Goal: Task Accomplishment & Management: Use online tool/utility

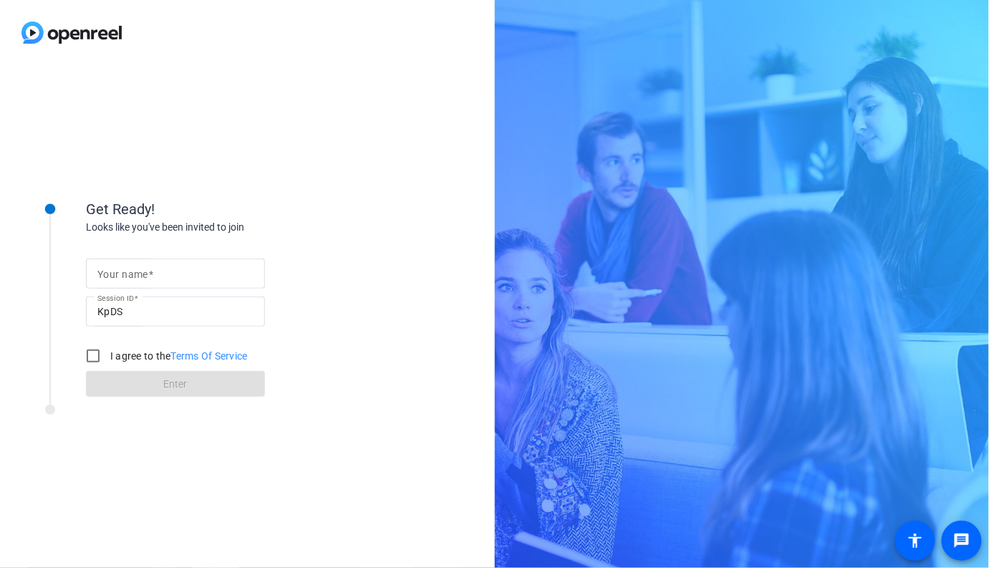
click at [202, 272] on input "Your name" at bounding box center [175, 273] width 156 height 17
type input "[PERSON_NAME]"
click at [95, 355] on input "I agree to the Terms Of Service" at bounding box center [93, 356] width 29 height 29
checkbox input "true"
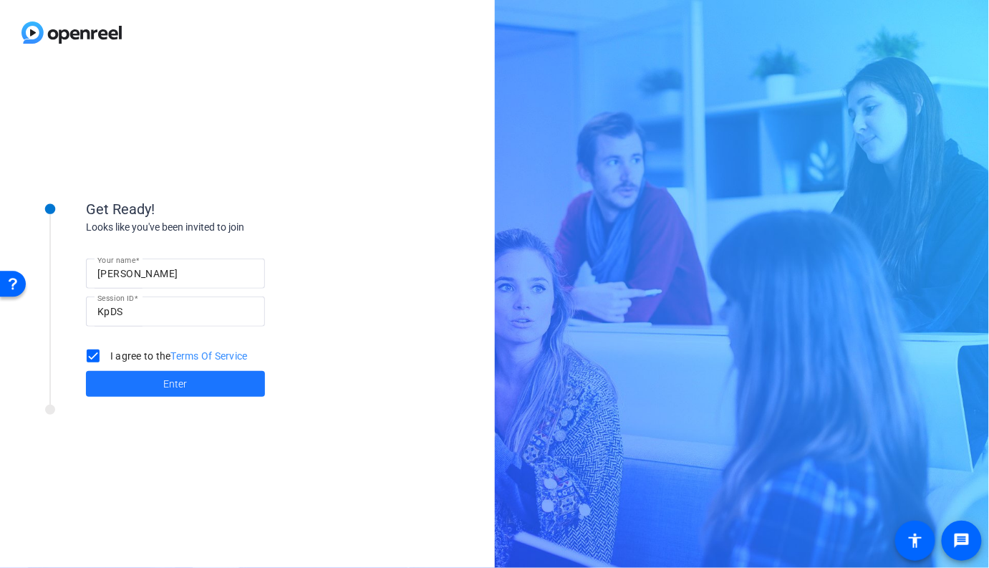
click at [128, 377] on span at bounding box center [175, 384] width 179 height 34
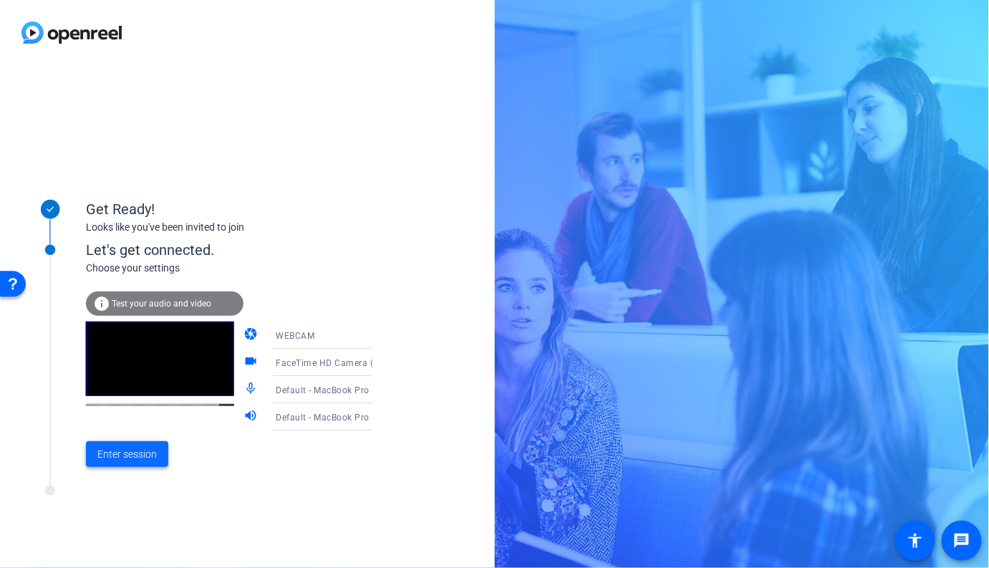
click at [131, 457] on span "Enter session" at bounding box center [126, 454] width 59 height 15
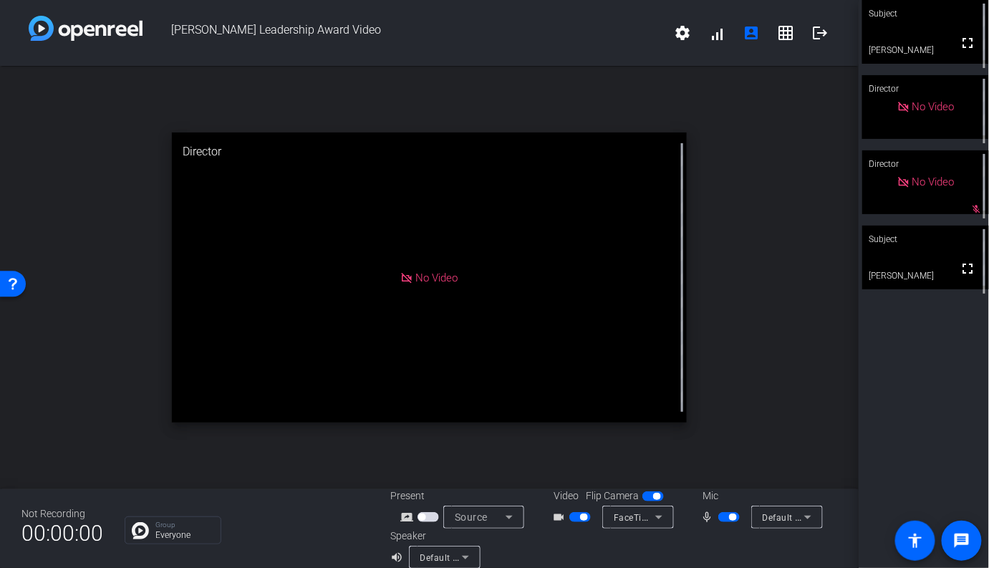
click at [935, 281] on video at bounding box center [925, 258] width 127 height 64
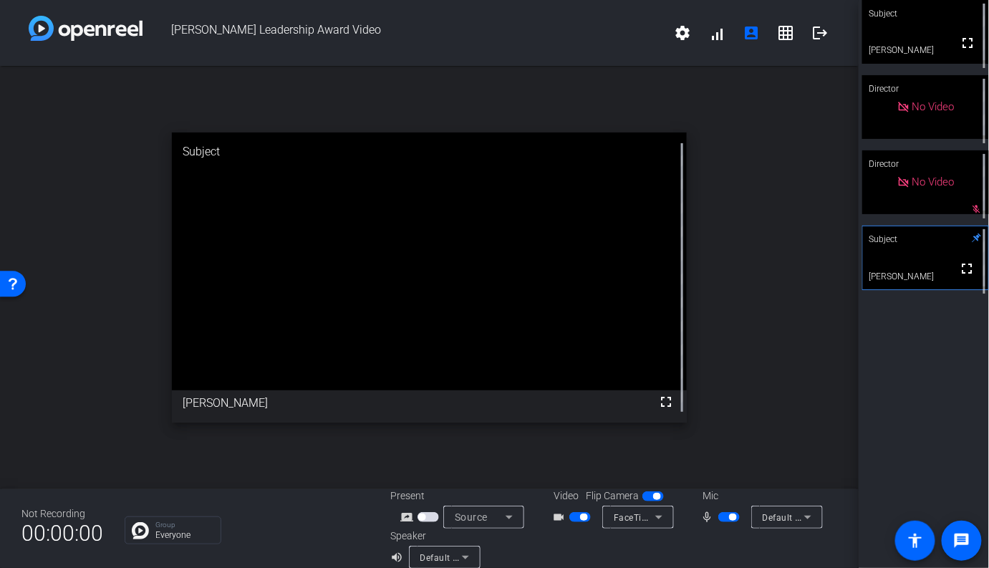
click at [741, 279] on div "open_in_new Subject fullscreen [PERSON_NAME]" at bounding box center [429, 277] width 859 height 423
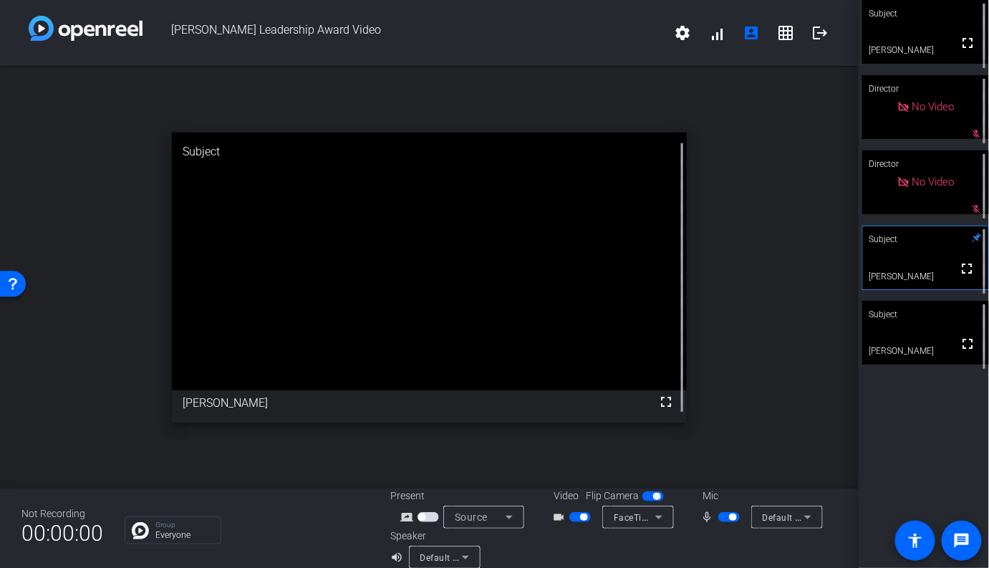
click at [725, 517] on span "button" at bounding box center [728, 517] width 21 height 10
click at [737, 541] on div at bounding box center [725, 549] width 223 height 40
click at [733, 519] on span "button" at bounding box center [728, 517] width 21 height 10
click at [723, 519] on span "button" at bounding box center [728, 517] width 21 height 10
drag, startPoint x: 736, startPoint y: 519, endPoint x: 741, endPoint y: 510, distance: 9.6
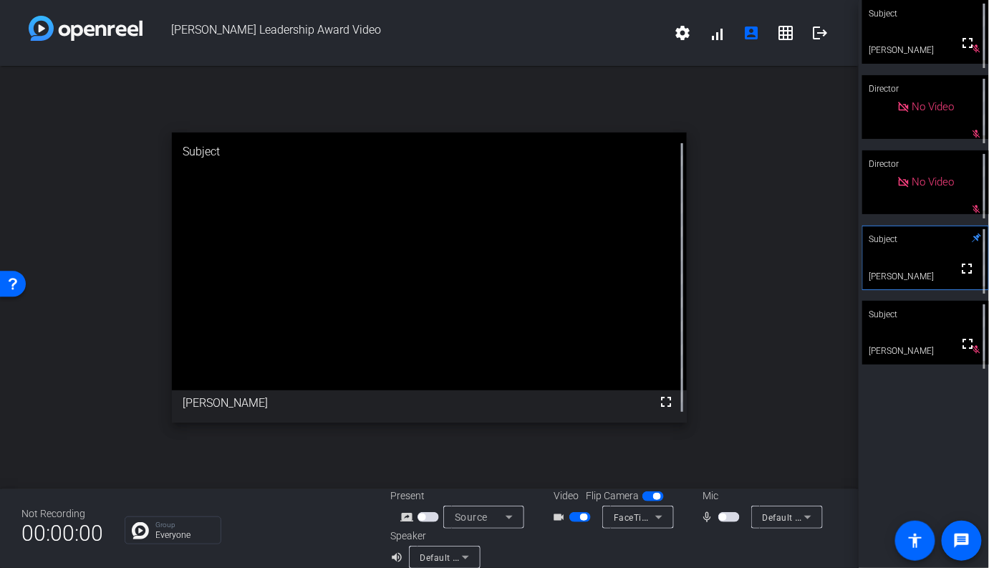
click at [736, 518] on span "button" at bounding box center [728, 517] width 21 height 10
click at [932, 360] on video at bounding box center [925, 333] width 127 height 64
click at [723, 519] on span "button" at bounding box center [728, 517] width 21 height 10
click at [575, 521] on span "button" at bounding box center [579, 517] width 21 height 10
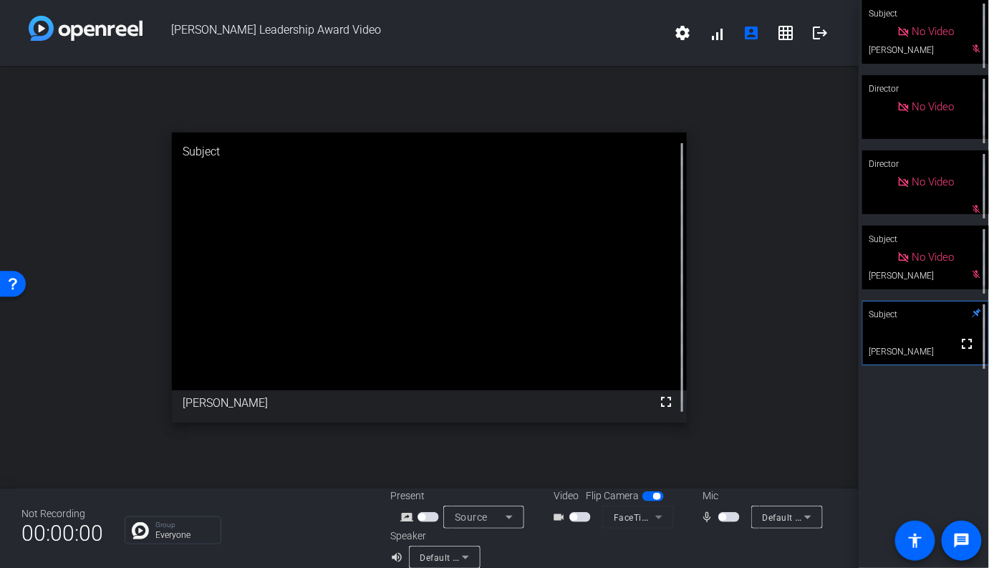
click at [793, 440] on div "open_in_new Subject fullscreen [PERSON_NAME]" at bounding box center [429, 277] width 859 height 423
click at [731, 521] on span "button" at bounding box center [728, 517] width 21 height 10
click at [584, 519] on span "button" at bounding box center [579, 517] width 21 height 10
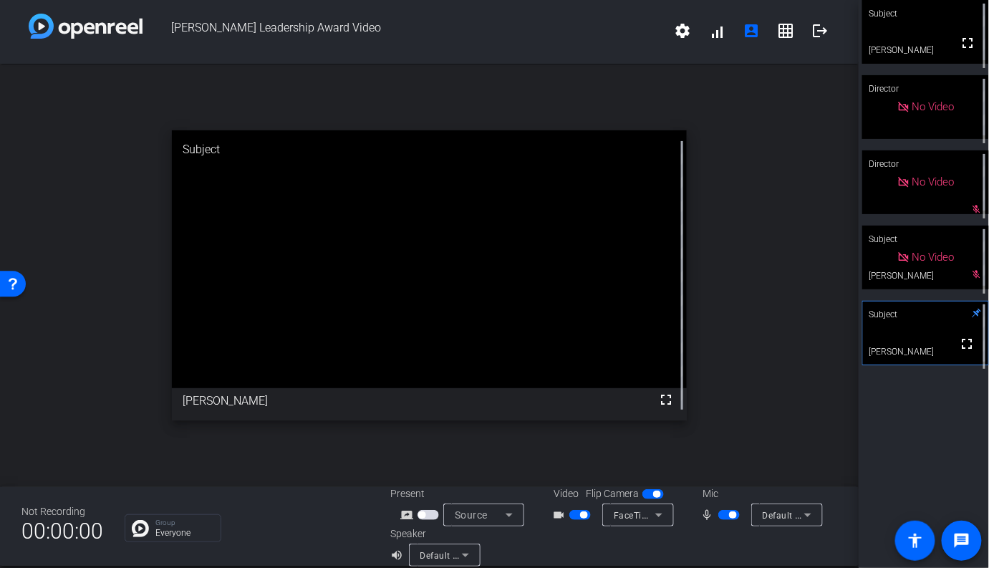
scroll to position [1, 0]
click at [725, 534] on div at bounding box center [725, 547] width 223 height 40
click at [728, 517] on span "button" at bounding box center [728, 516] width 21 height 10
click at [577, 516] on span "button" at bounding box center [579, 516] width 21 height 10
click at [756, 473] on div "open_in_new Subject fullscreen [PERSON_NAME]" at bounding box center [429, 275] width 859 height 423
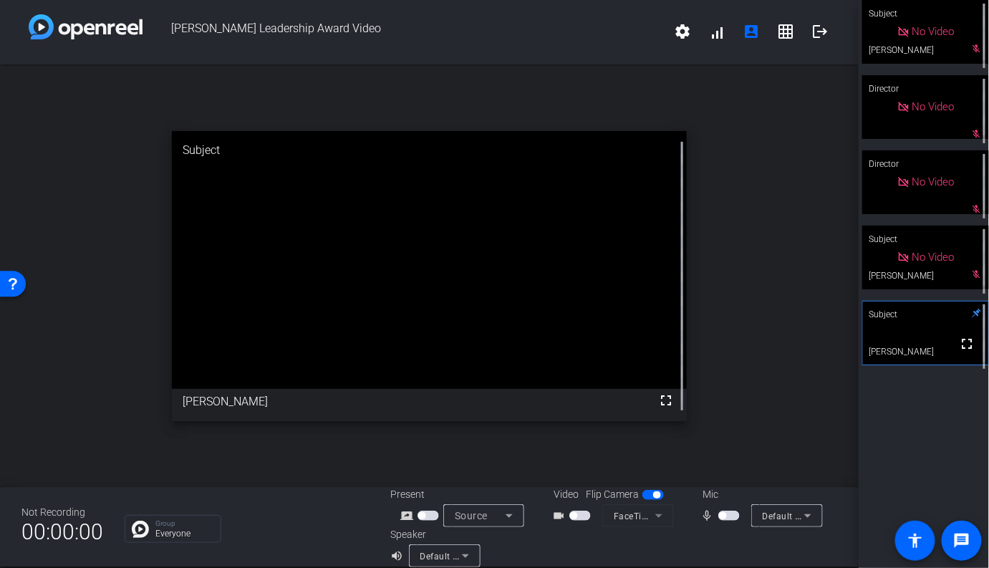
scroll to position [0, 0]
click at [733, 516] on span "button" at bounding box center [728, 517] width 21 height 10
click at [728, 515] on span "button" at bounding box center [728, 517] width 21 height 10
click at [718, 512] on button "button" at bounding box center [728, 517] width 21 height 10
click at [725, 516] on span "button" at bounding box center [728, 517] width 21 height 10
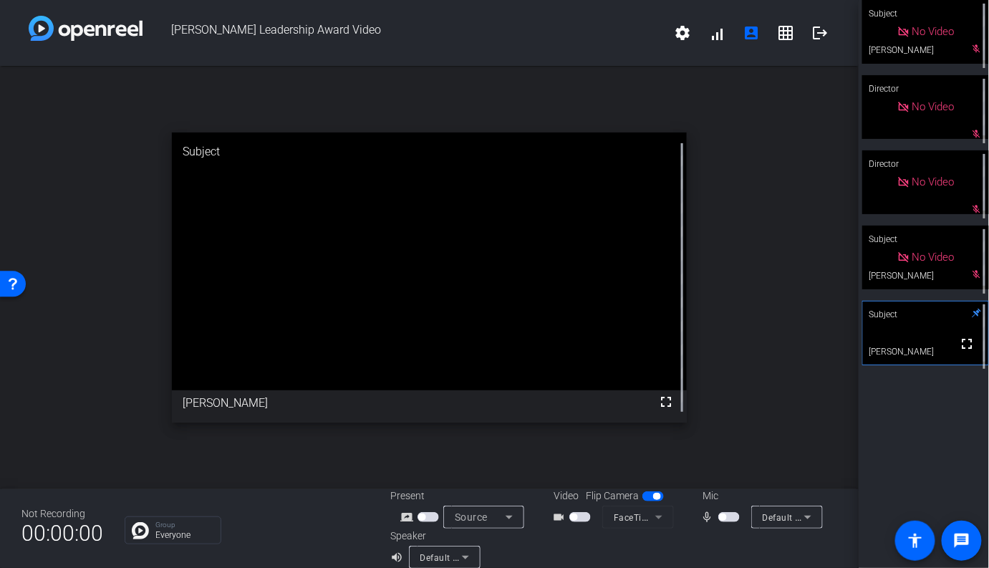
click at [731, 517] on span "button" at bounding box center [728, 517] width 21 height 10
click at [728, 517] on span "button" at bounding box center [728, 517] width 21 height 10
click at [738, 492] on div "Mic" at bounding box center [759, 495] width 143 height 15
click at [733, 519] on span "button" at bounding box center [728, 517] width 21 height 10
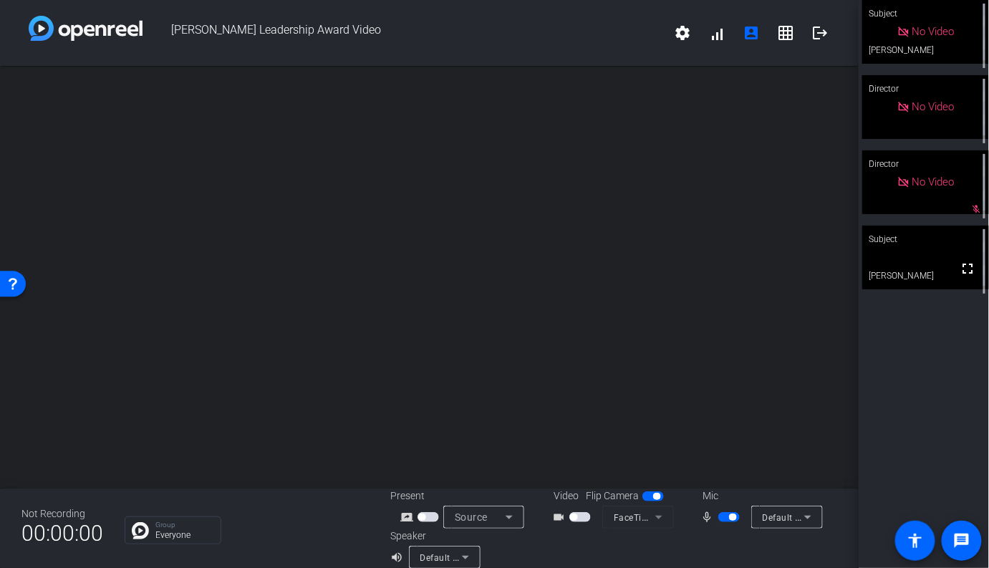
click at [915, 397] on div "Subject No Video [PERSON_NAME] Director No Video Director No Video mic_off_outl…" at bounding box center [924, 284] width 130 height 568
click at [720, 520] on span "button" at bounding box center [728, 517] width 21 height 10
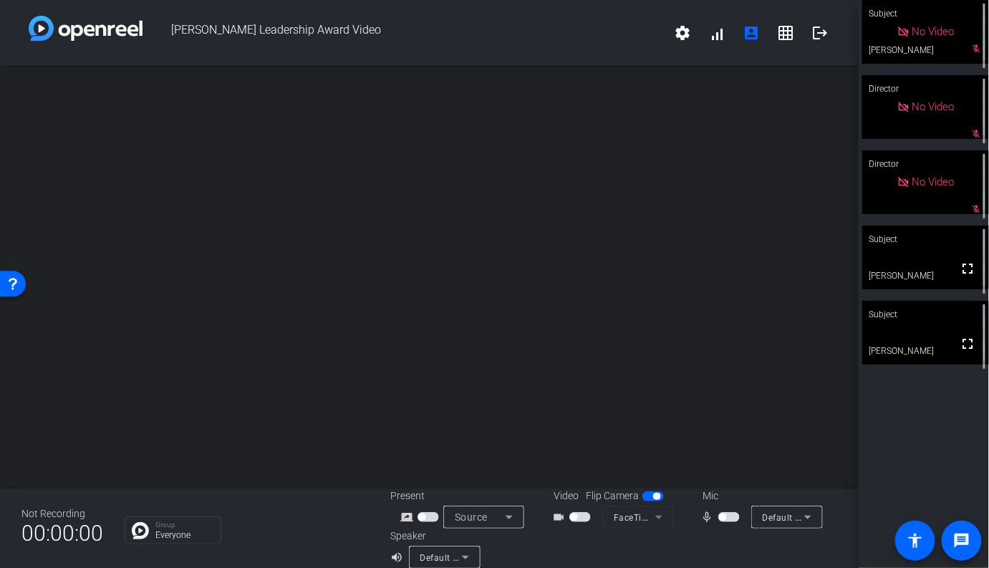
click at [932, 348] on video at bounding box center [925, 333] width 127 height 64
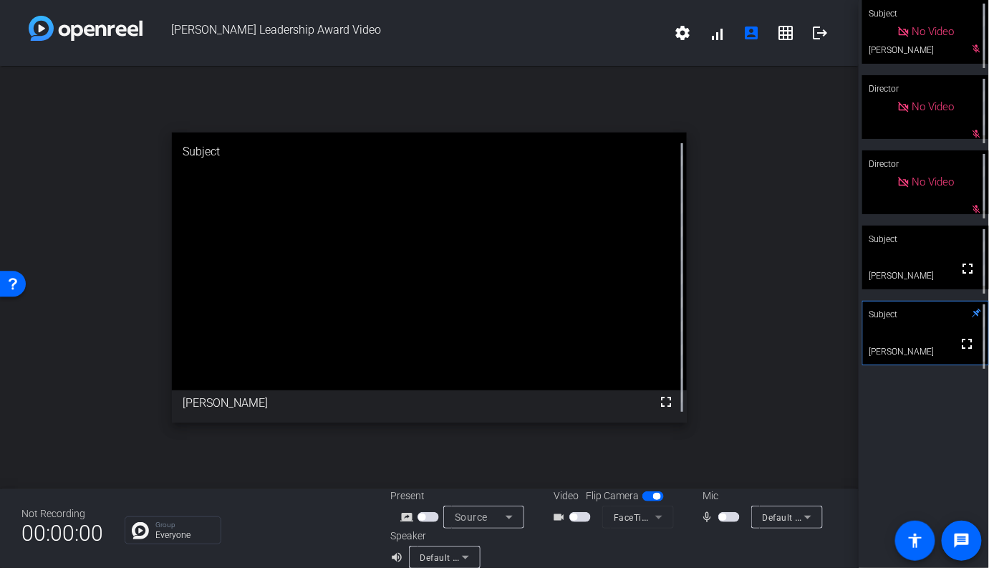
click at [734, 519] on span "button" at bounding box center [728, 517] width 21 height 10
click at [579, 519] on span "button" at bounding box center [579, 517] width 21 height 10
click at [725, 521] on span "button" at bounding box center [728, 517] width 21 height 10
click at [575, 516] on span "button" at bounding box center [579, 517] width 21 height 10
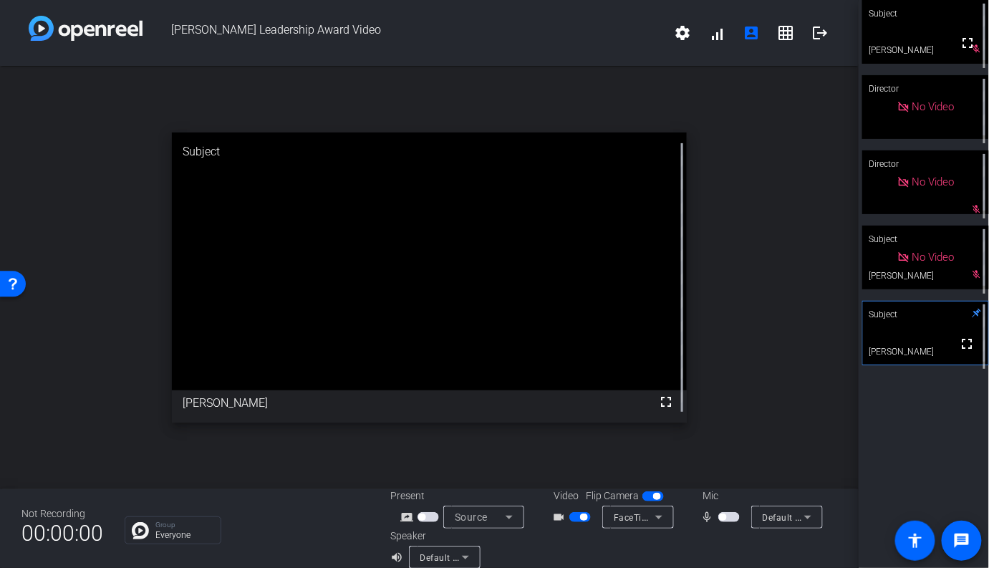
click at [574, 516] on button "button" at bounding box center [579, 517] width 21 height 10
click at [744, 442] on div "open_in_new Subject fullscreen [PERSON_NAME]" at bounding box center [429, 277] width 859 height 423
click at [579, 516] on span "button" at bounding box center [579, 517] width 21 height 10
click at [750, 444] on div "open_in_new Subject fullscreen [PERSON_NAME]" at bounding box center [429, 277] width 859 height 423
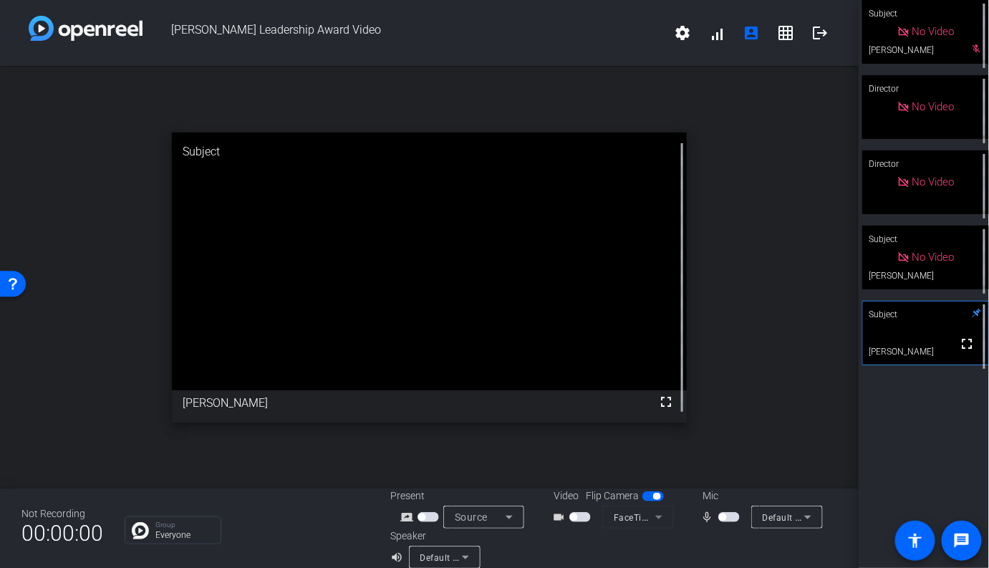
drag, startPoint x: 731, startPoint y: 520, endPoint x: 738, endPoint y: 511, distance: 11.7
click at [736, 517] on span "button" at bounding box center [728, 517] width 21 height 10
drag, startPoint x: 576, startPoint y: 536, endPoint x: 578, endPoint y: 524, distance: 12.4
click at [576, 535] on div "Speaker volume_up Default - MacBook Pro Speakers (Built-in)" at bounding box center [502, 549] width 223 height 40
click at [581, 515] on span "button" at bounding box center [579, 517] width 21 height 10
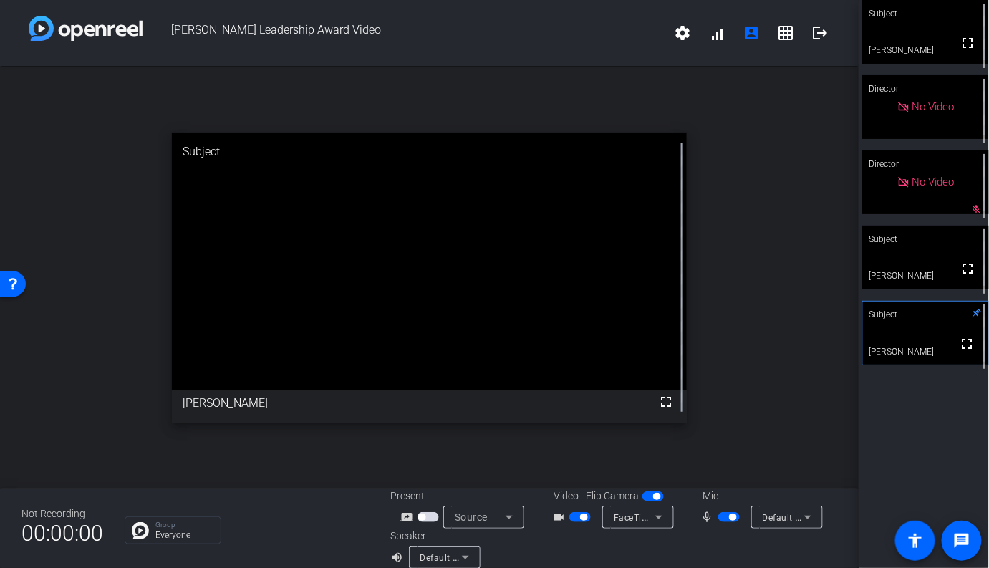
click at [772, 438] on div "open_in_new Subject fullscreen [PERSON_NAME]" at bounding box center [429, 277] width 859 height 423
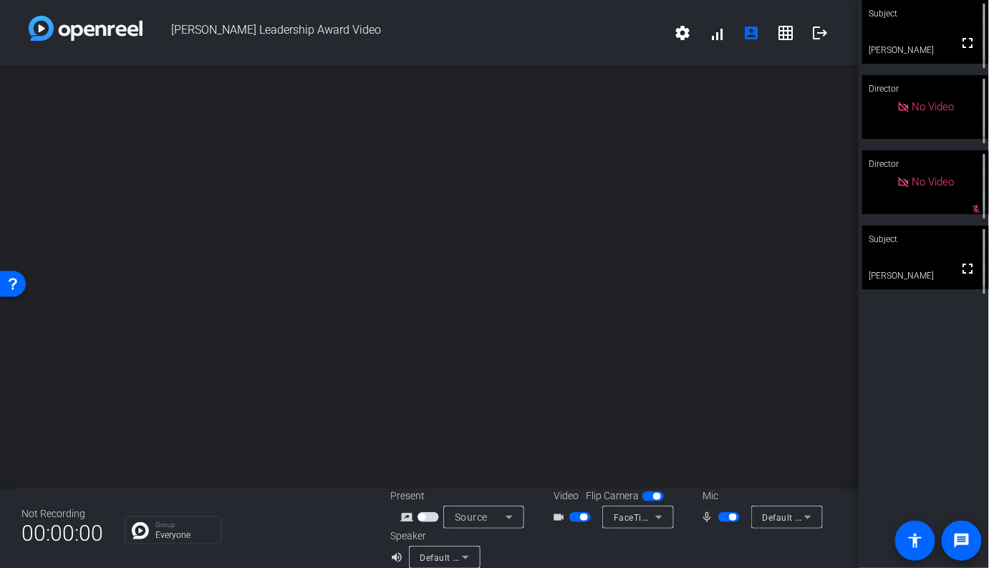
click at [721, 546] on div at bounding box center [725, 549] width 223 height 40
